Goal: Information Seeking & Learning: Learn about a topic

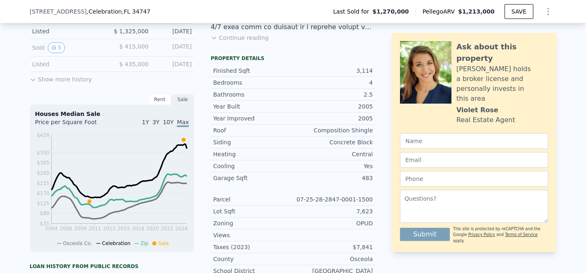
scroll to position [128, 0]
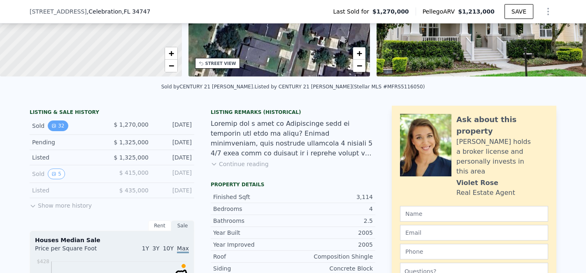
click at [55, 131] on button "32" at bounding box center [58, 126] width 20 height 11
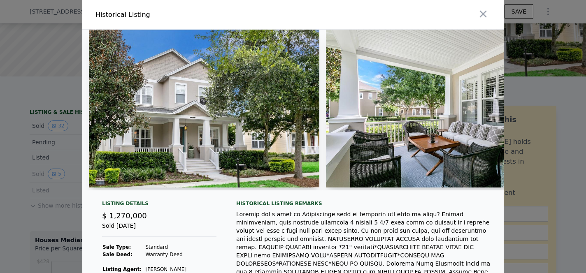
click at [402, 98] on img at bounding box center [443, 109] width 234 height 158
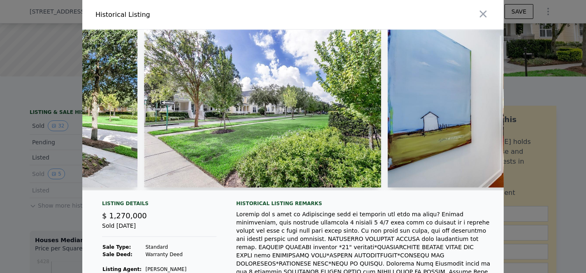
scroll to position [0, 671]
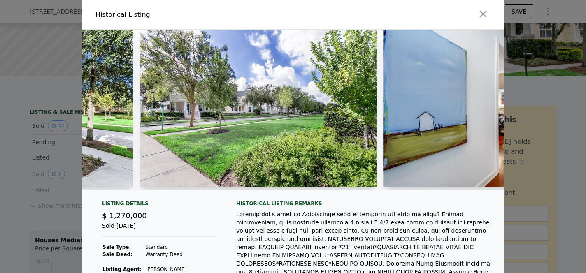
click at [440, 168] on img at bounding box center [501, 109] width 237 height 158
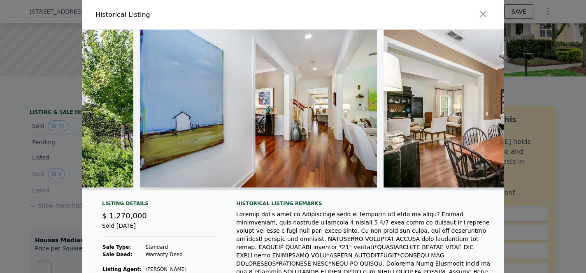
scroll to position [0, 919]
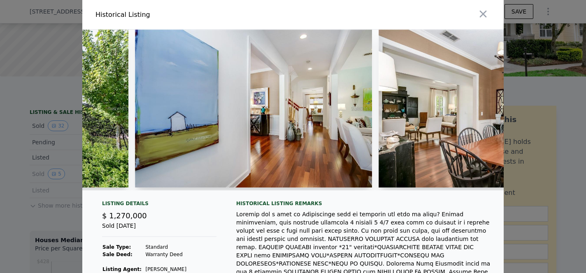
click at [434, 128] on img at bounding box center [497, 109] width 237 height 158
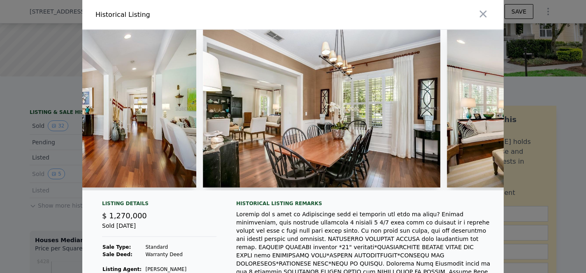
scroll to position [0, 1105]
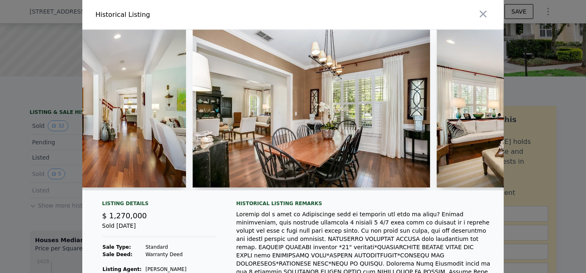
click at [480, 153] on img at bounding box center [555, 109] width 237 height 158
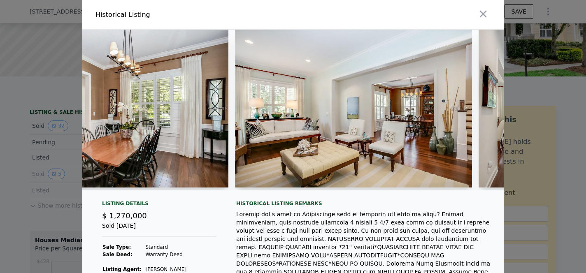
scroll to position [0, 1311]
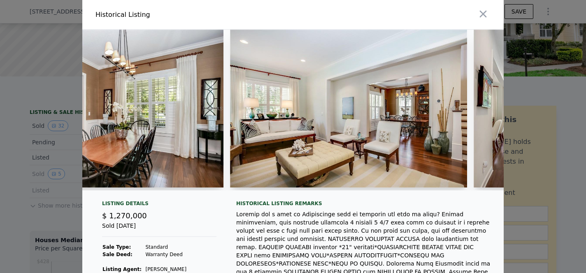
click at [484, 172] on img at bounding box center [592, 109] width 237 height 158
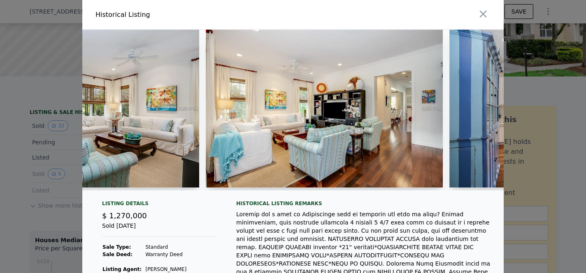
scroll to position [0, 2354]
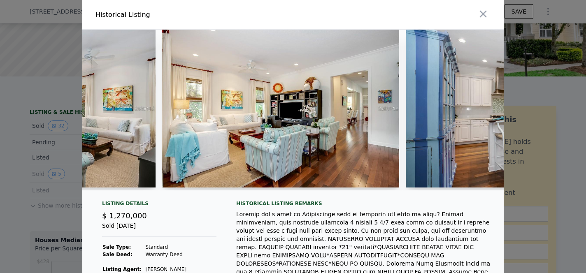
click at [412, 155] on img at bounding box center [524, 109] width 237 height 158
click at [423, 157] on img at bounding box center [524, 109] width 237 height 158
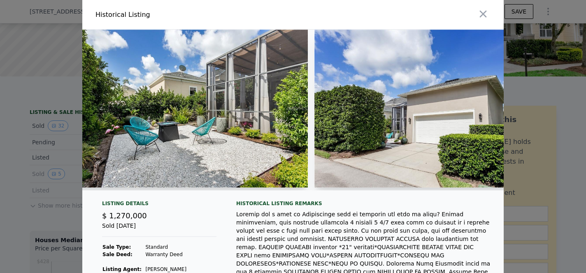
scroll to position [0, 6849]
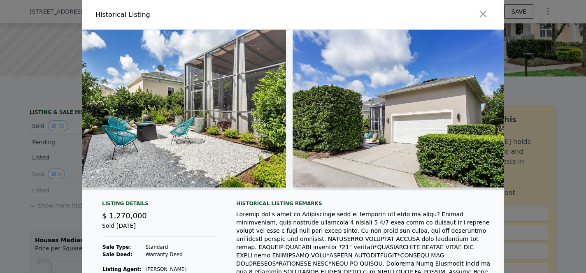
click at [452, 154] on img at bounding box center [411, 109] width 237 height 158
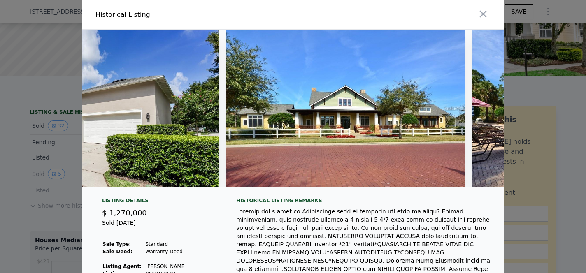
scroll to position [0, 7380]
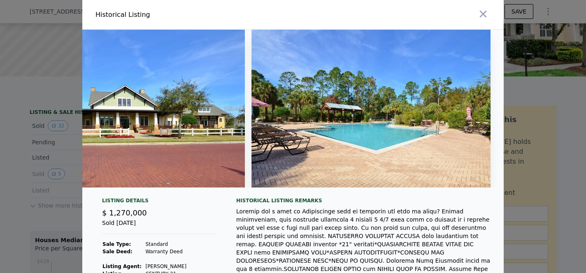
drag, startPoint x: 480, startPoint y: 191, endPoint x: 553, endPoint y: 181, distance: 73.4
click at [553, 181] on div at bounding box center [293, 136] width 586 height 273
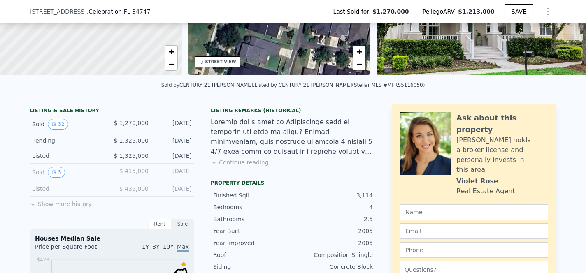
click at [327, 129] on div at bounding box center [293, 136] width 165 height 39
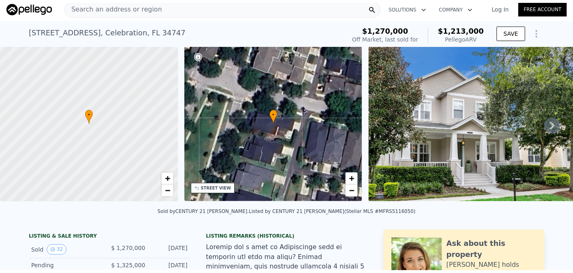
scroll to position [0, 0]
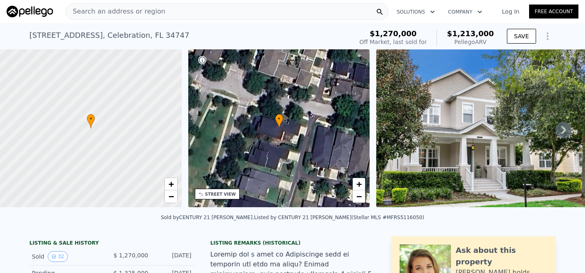
click at [462, 126] on img at bounding box center [491, 128] width 230 height 158
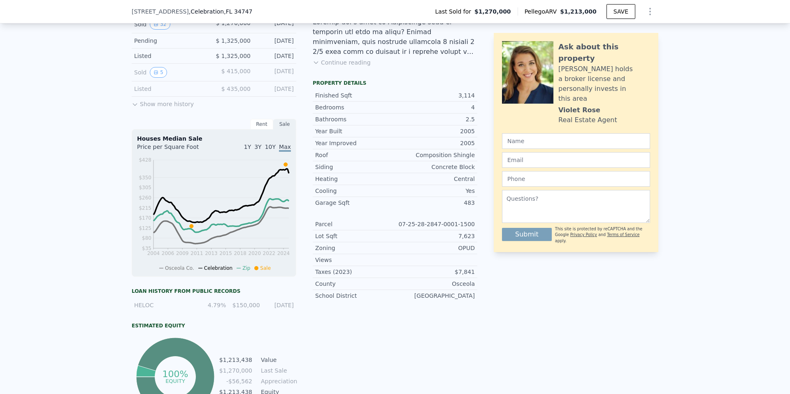
scroll to position [210, 0]
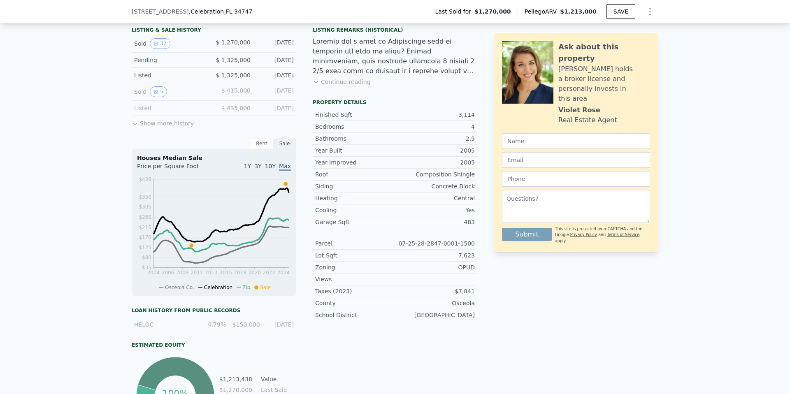
click at [172, 83] on div "Listed $ 1,325,000 Nov 30, 2024" at bounding box center [214, 75] width 165 height 15
click at [152, 49] on button "32" at bounding box center [160, 43] width 20 height 11
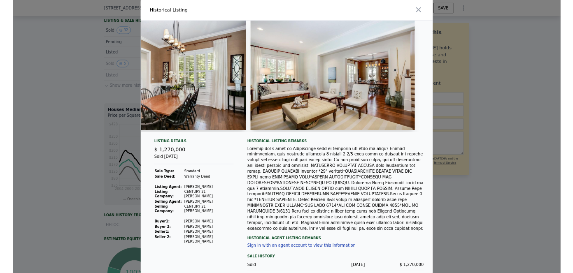
scroll to position [0, 1347]
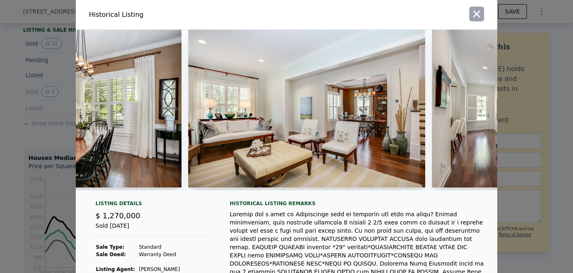
click at [477, 15] on icon "button" at bounding box center [477, 14] width 12 height 12
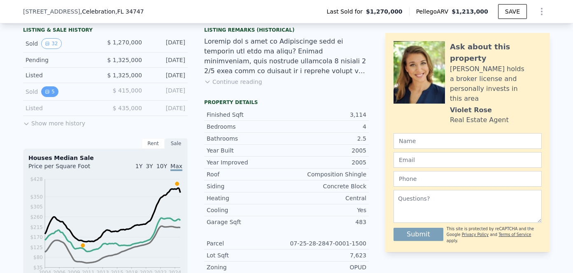
click at [50, 97] on button "5" at bounding box center [49, 91] width 17 height 11
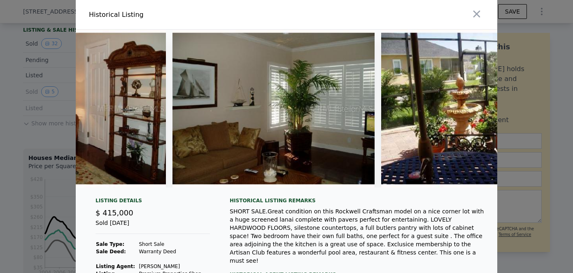
scroll to position [0, 547]
